Goal: Transaction & Acquisition: Purchase product/service

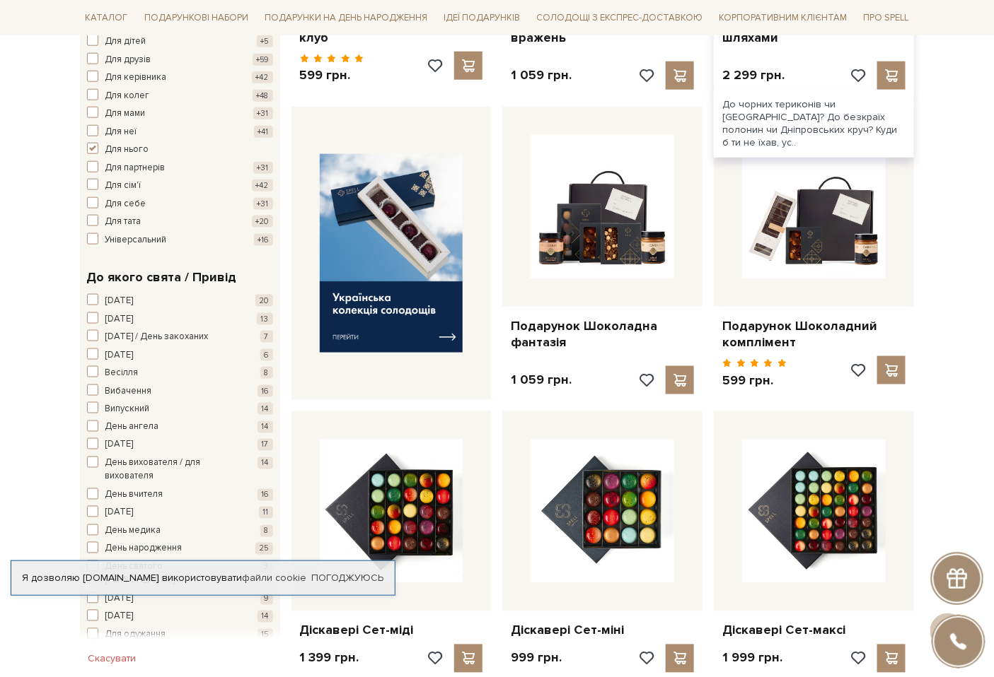
scroll to position [471, 0]
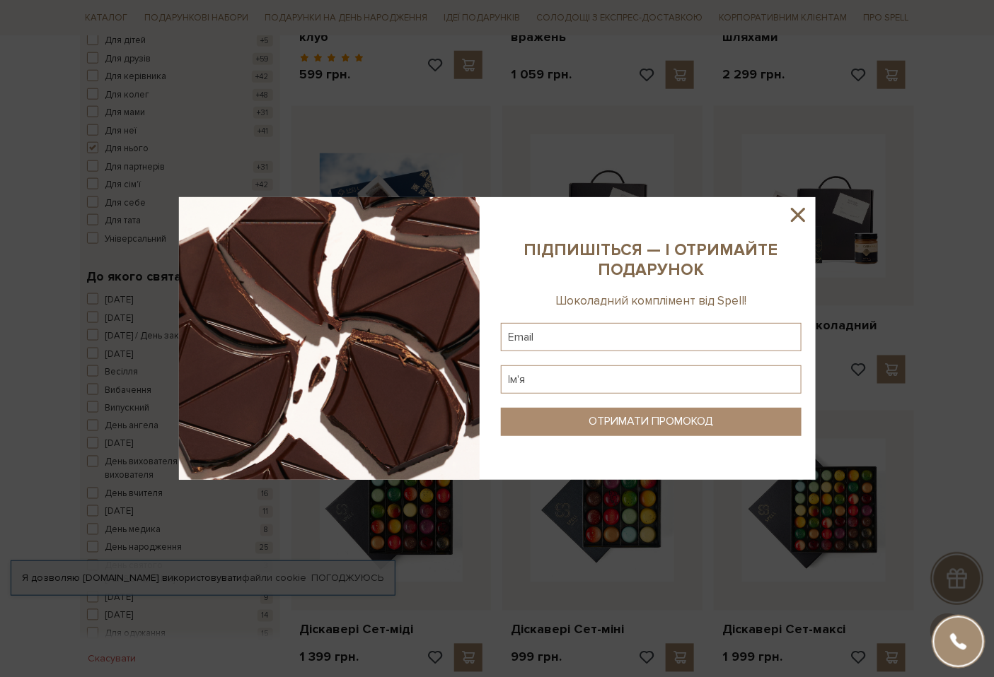
click at [800, 214] on icon at bounding box center [798, 215] width 14 height 14
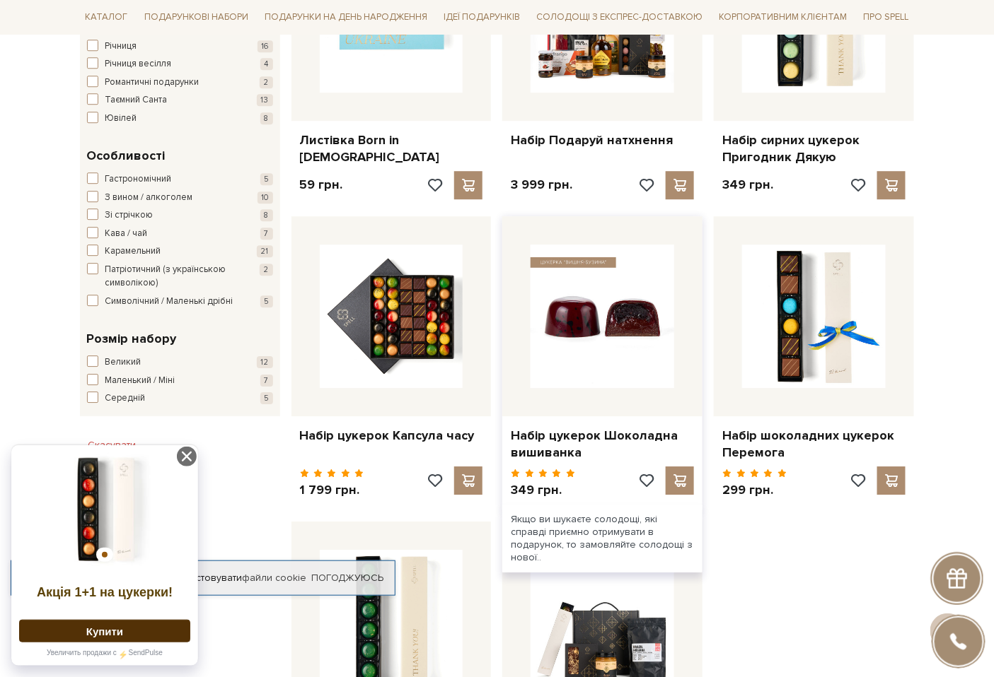
scroll to position [1257, 0]
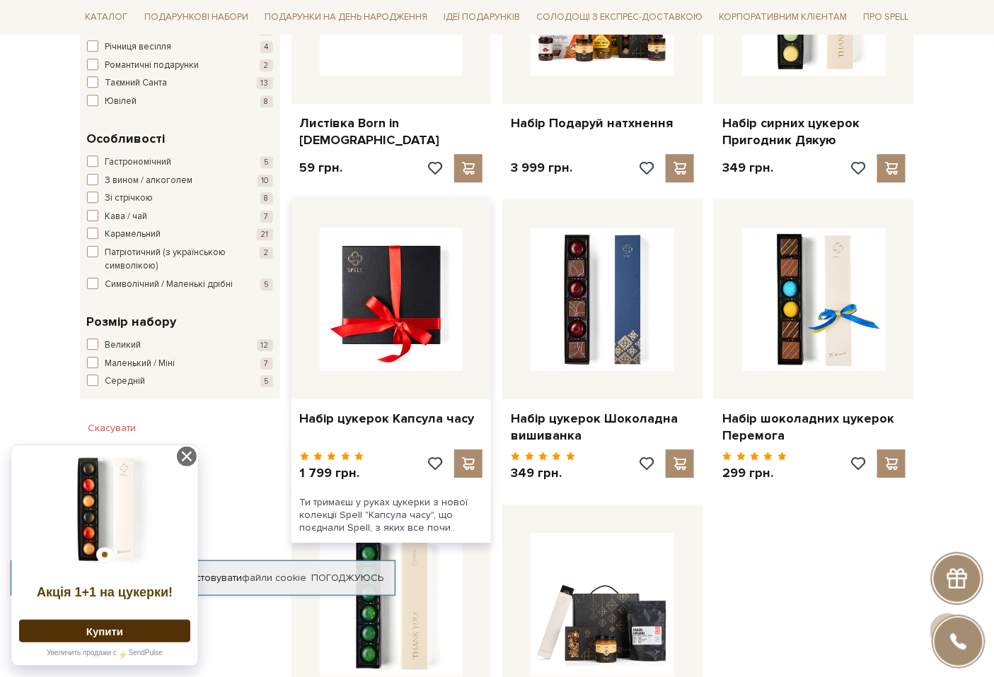
click at [352, 302] on img at bounding box center [392, 300] width 144 height 144
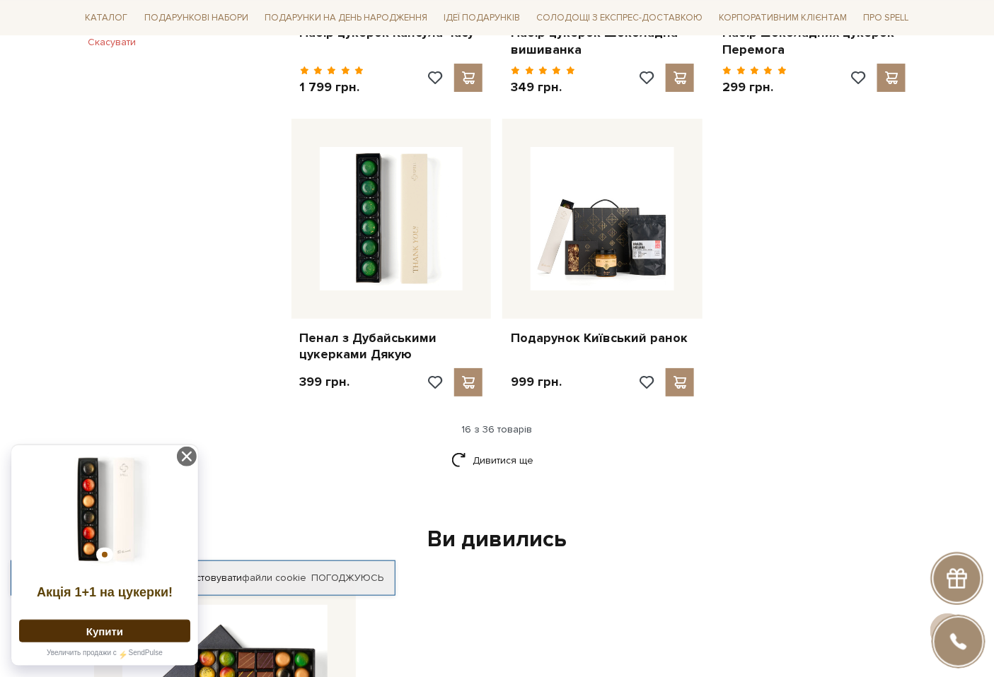
scroll to position [1650, 0]
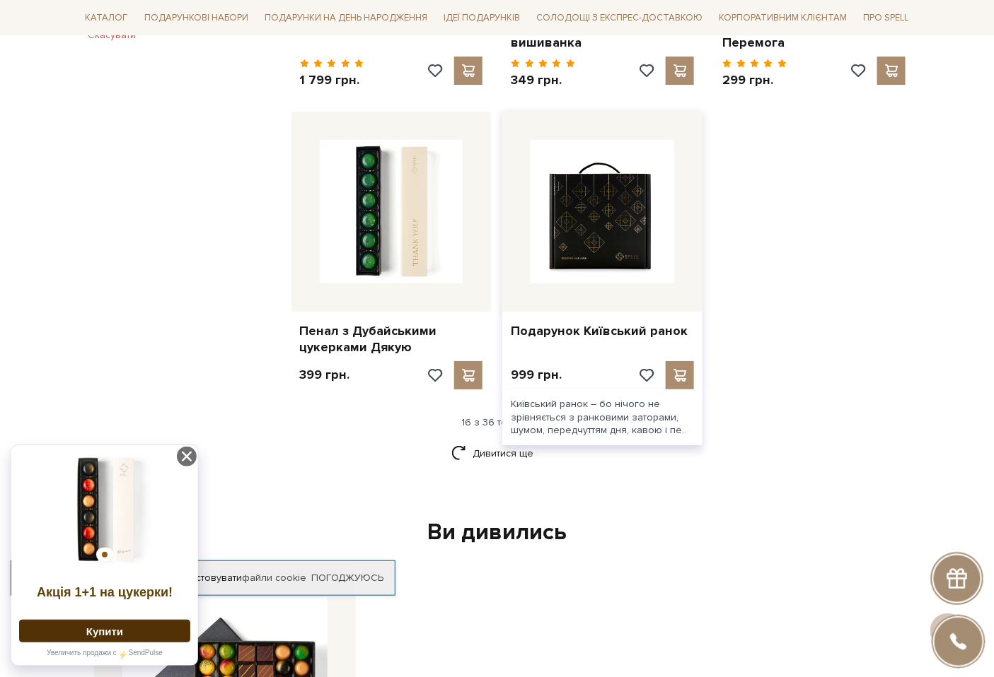
click at [590, 243] on img at bounding box center [602, 212] width 144 height 144
